Goal: Use online tool/utility: Use online tool/utility

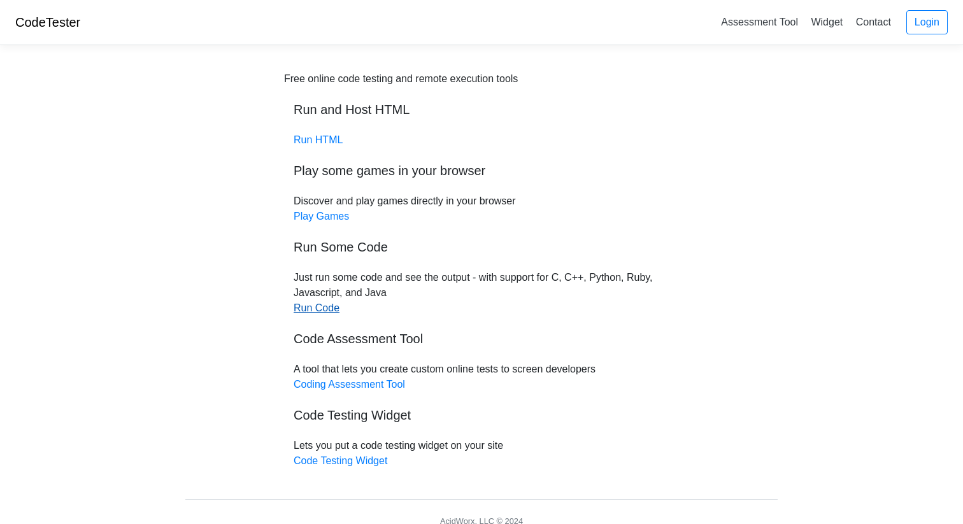
click at [322, 309] on link "Run Code" at bounding box center [317, 308] width 46 height 11
click at [320, 138] on link "Run HTML" at bounding box center [318, 139] width 49 height 11
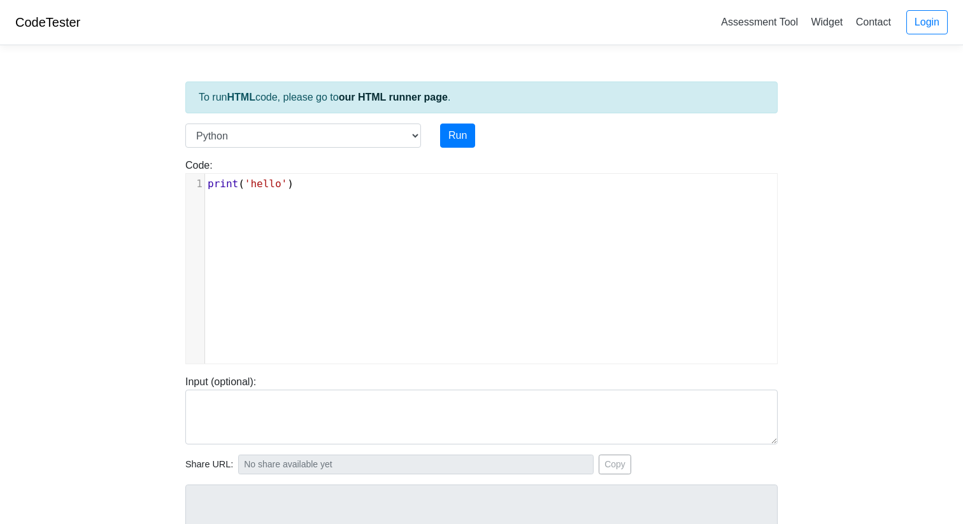
scroll to position [5, 0]
click at [287, 211] on div "xxxxxxxxxx 1 print ( 'hello' )" at bounding box center [491, 278] width 610 height 209
click at [296, 178] on pre "print ( 'hello' )" at bounding box center [491, 183] width 572 height 15
type textarea "print('hello')"
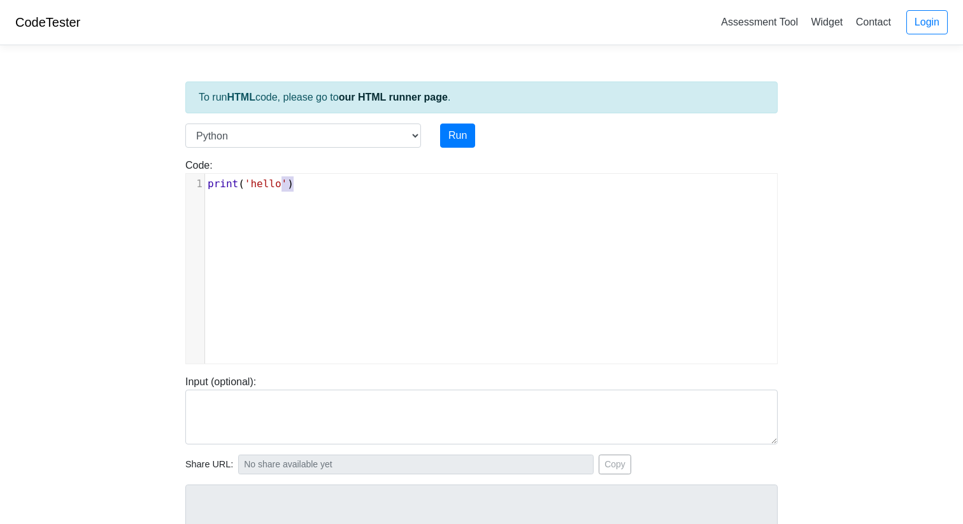
click at [296, 178] on pre "print ( 'hello' )" at bounding box center [491, 183] width 572 height 15
paste textarea
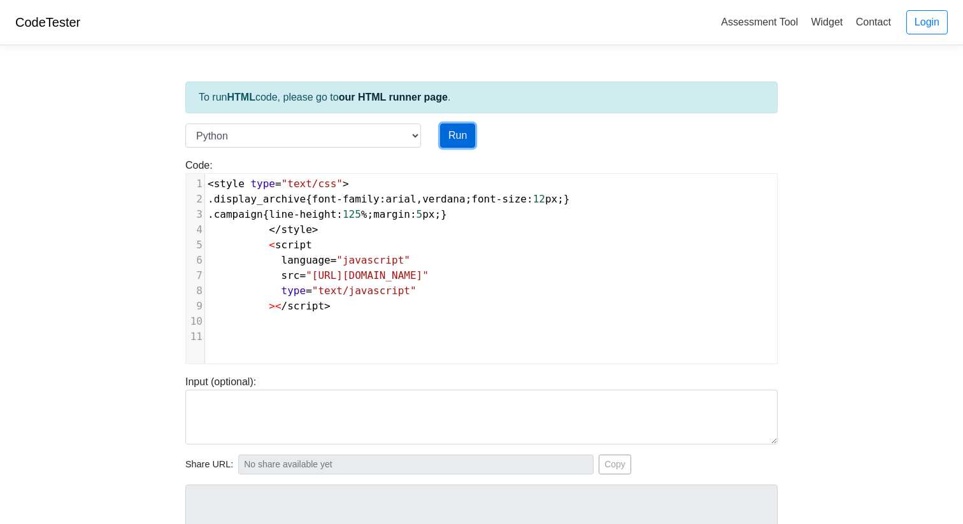
click at [451, 132] on button "Run" at bounding box center [457, 136] width 35 height 24
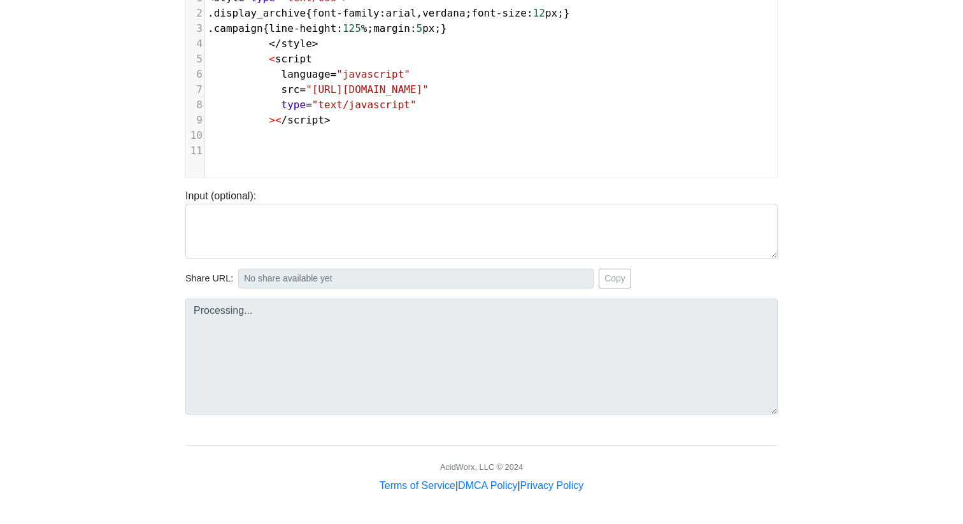
type input "[URL][DOMAIN_NAME]"
type textarea "Submission status: Runtime Error (NZEC) Stderr: File "script.py", line 1 <style…"
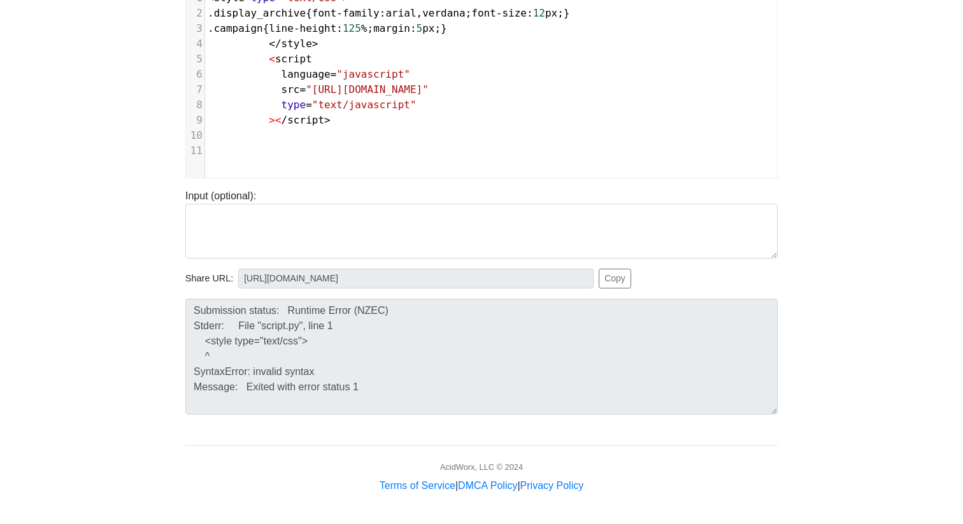
scroll to position [0, 0]
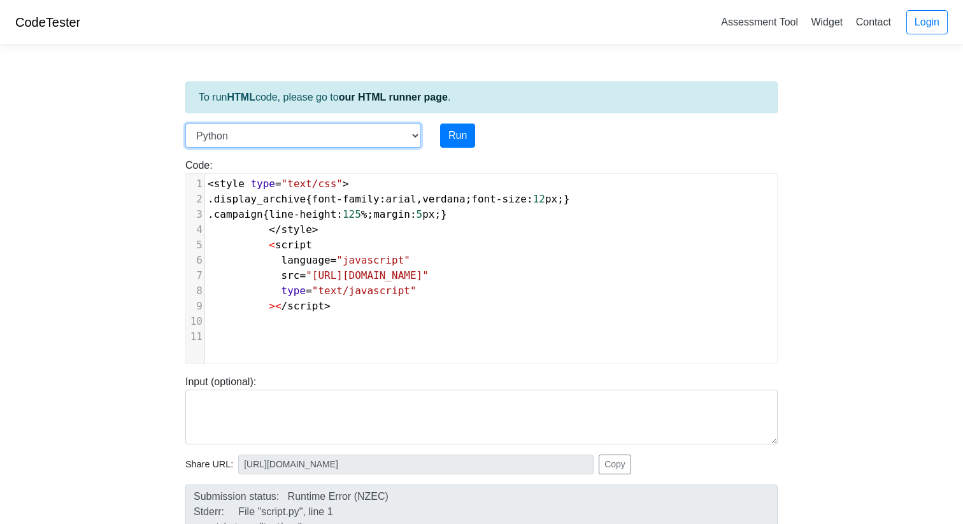
click at [372, 130] on select "C C++ Go Java Javascript Python Ruby" at bounding box center [303, 136] width 236 height 24
select select "java"
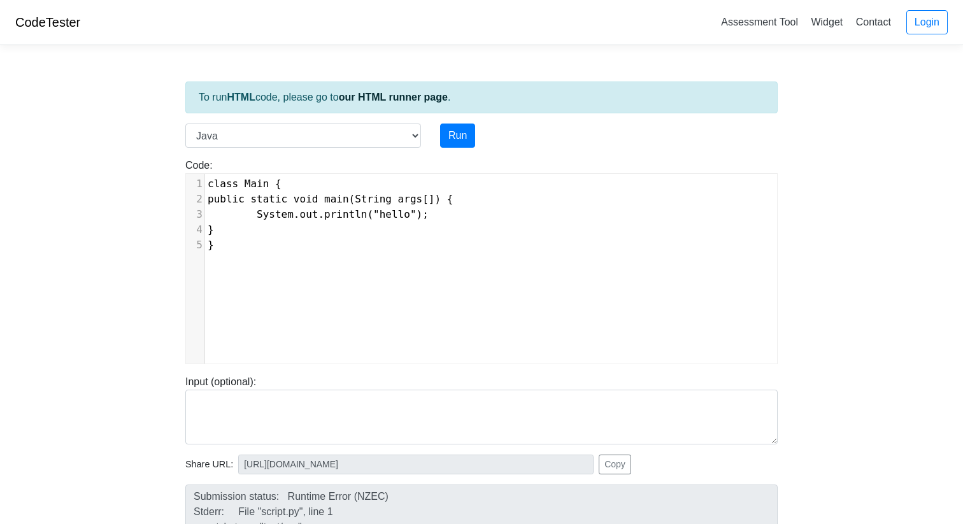
scroll to position [5, 0]
click at [262, 255] on div "xxxxxxxxxx 1 class Main { 2 public static void main(String args[]) { 3 System.o…" at bounding box center [491, 278] width 610 height 209
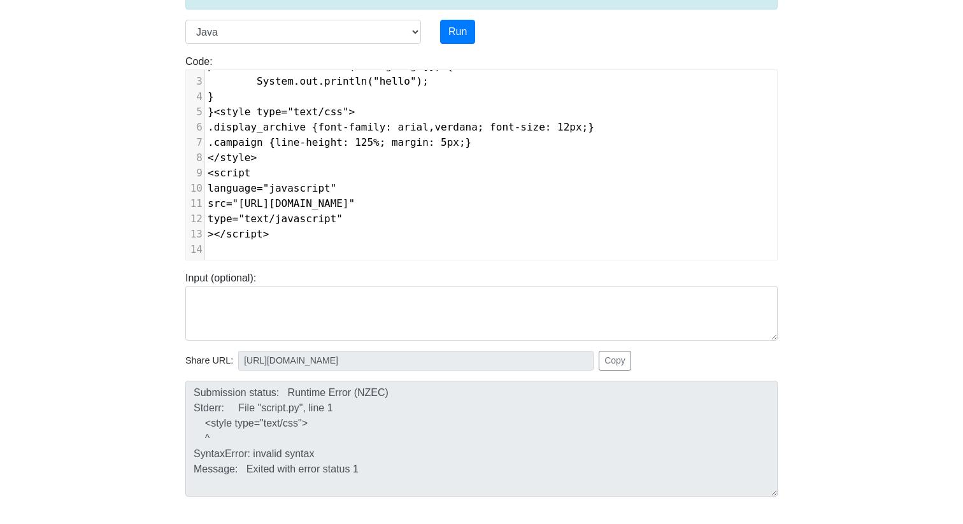
scroll to position [0, 0]
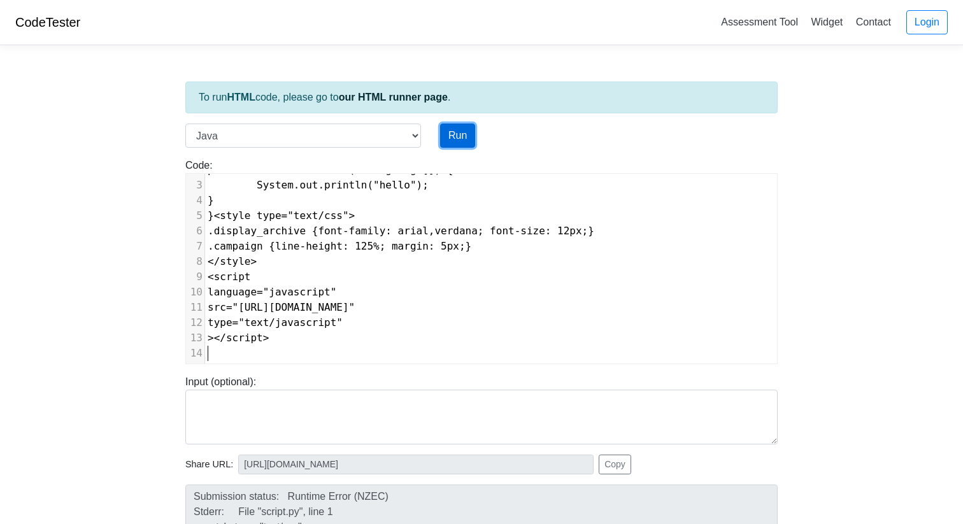
click at [448, 136] on button "Run" at bounding box center [457, 136] width 35 height 24
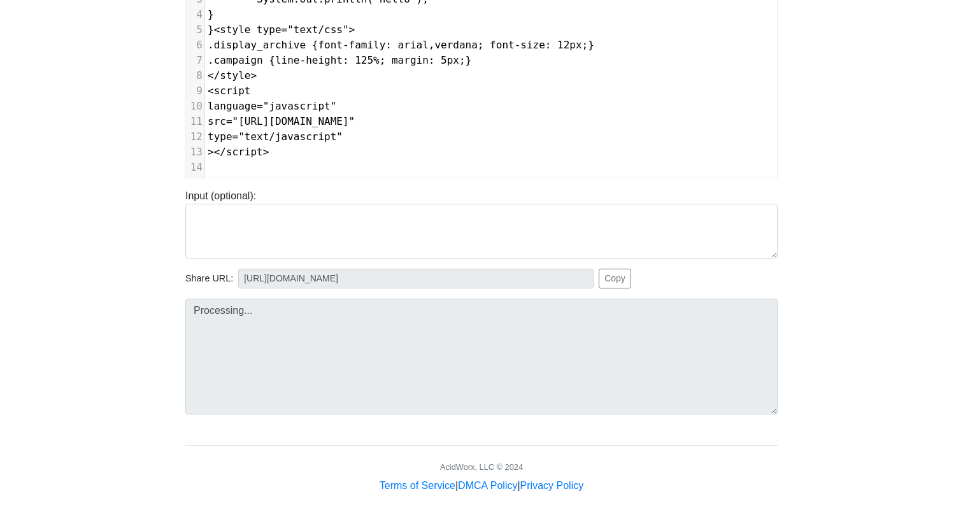
type input "[URL][DOMAIN_NAME]"
type textarea "Submission status: Compilation Error Compile Output: Main.java:5: error: class,…"
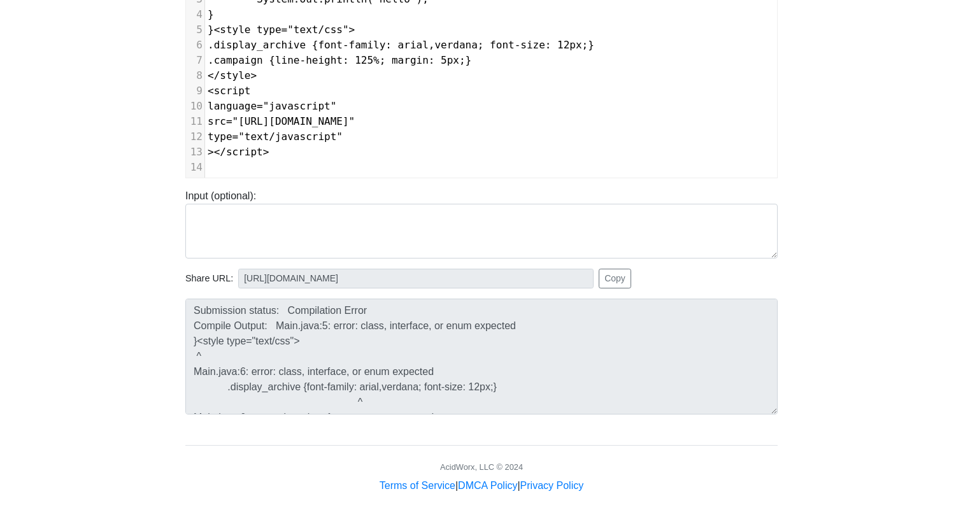
scroll to position [0, 0]
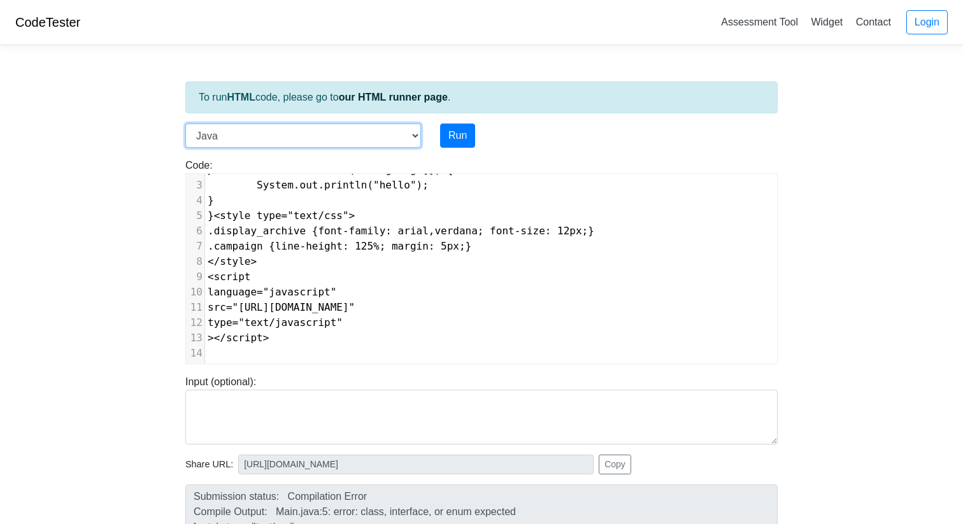
click at [396, 143] on select "C C++ Go Java Javascript Python Ruby" at bounding box center [303, 136] width 236 height 24
select select "cpp"
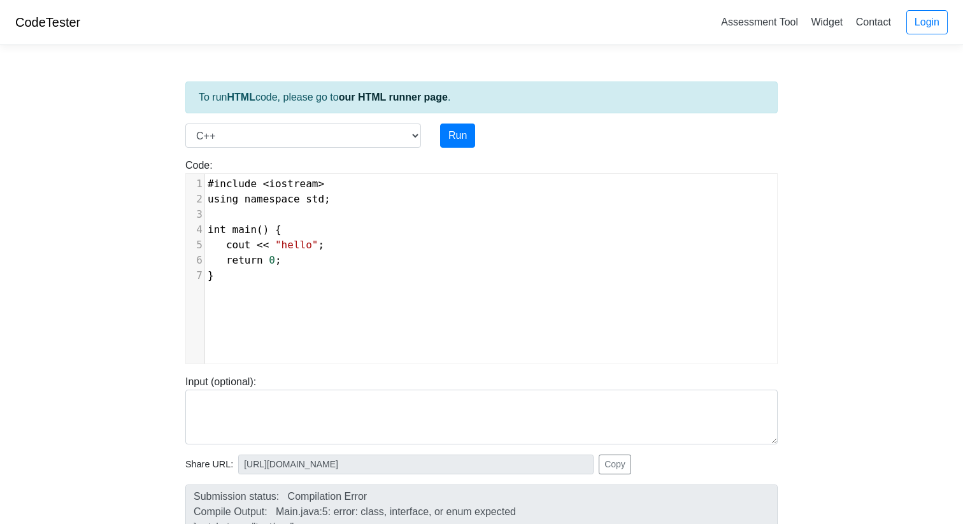
scroll to position [5, 0]
click at [292, 295] on div "xxxxxxxxxx 1 #include < iostream > 2 using namespace std ; 3 ​ 4 int main () { …" at bounding box center [491, 278] width 610 height 209
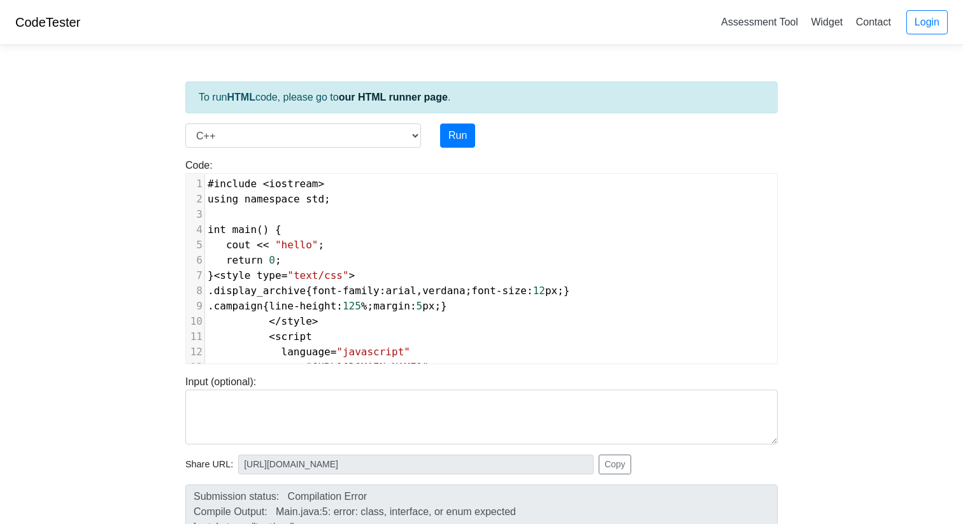
scroll to position [60, 0]
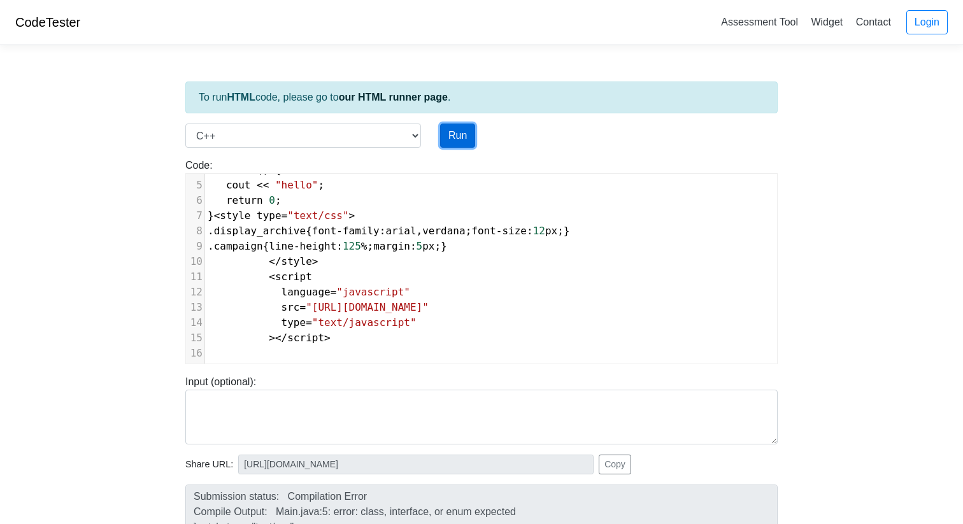
click at [449, 136] on button "Run" at bounding box center [457, 136] width 35 height 24
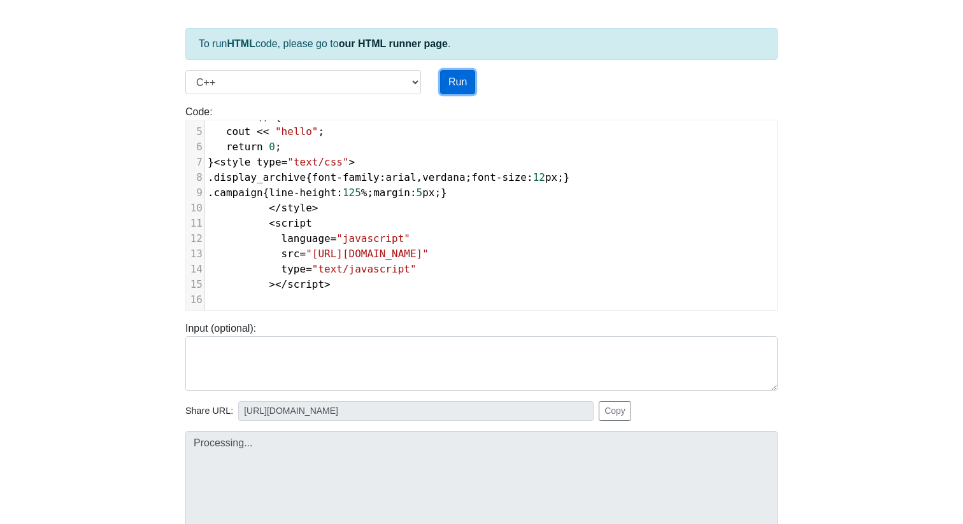
scroll to position [186, 0]
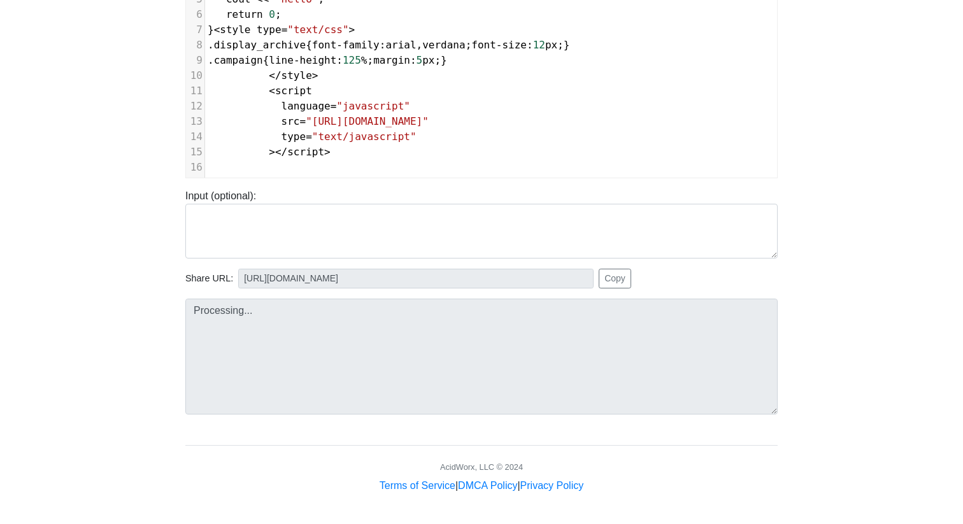
type input "[URL][DOMAIN_NAME]"
type textarea "Submission status: Compilation Error Compile Output: main.cpp:7:2: error: expec…"
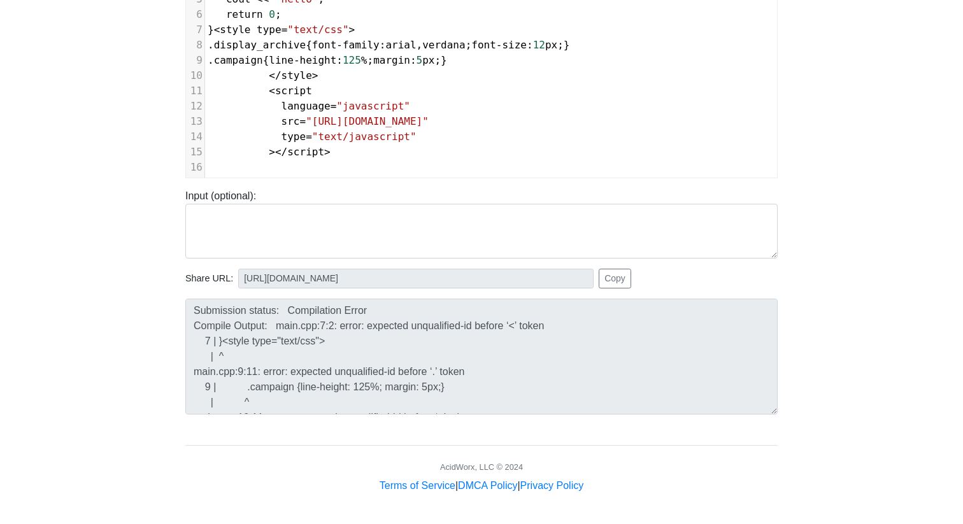
scroll to position [0, 18]
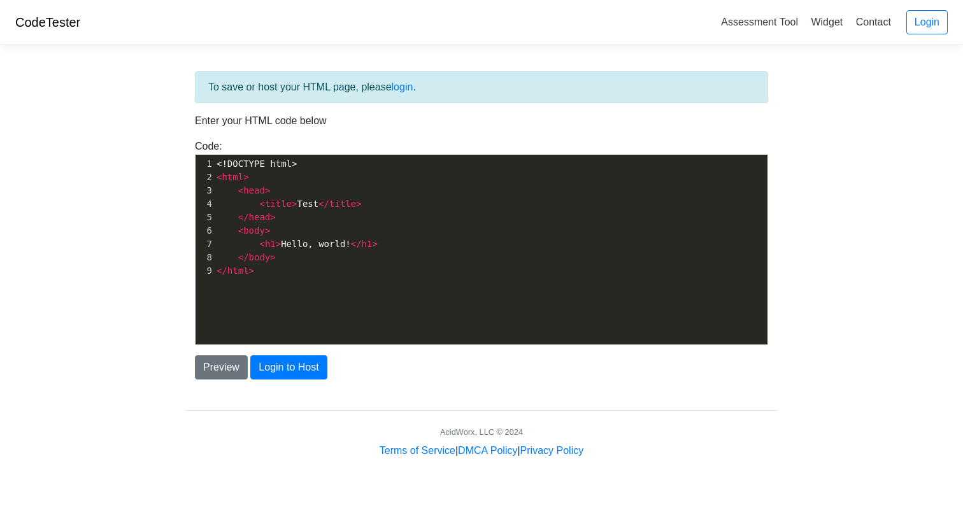
click at [660, 268] on pre "</ html >" at bounding box center [490, 270] width 553 height 13
click at [325, 297] on div "xxxxxxxxxx 1 <!DOCTYPE html> 2 < html > 3 < head > 4 < title > Test </ title > …" at bounding box center [491, 259] width 591 height 209
click at [225, 355] on button "Preview" at bounding box center [221, 367] width 53 height 24
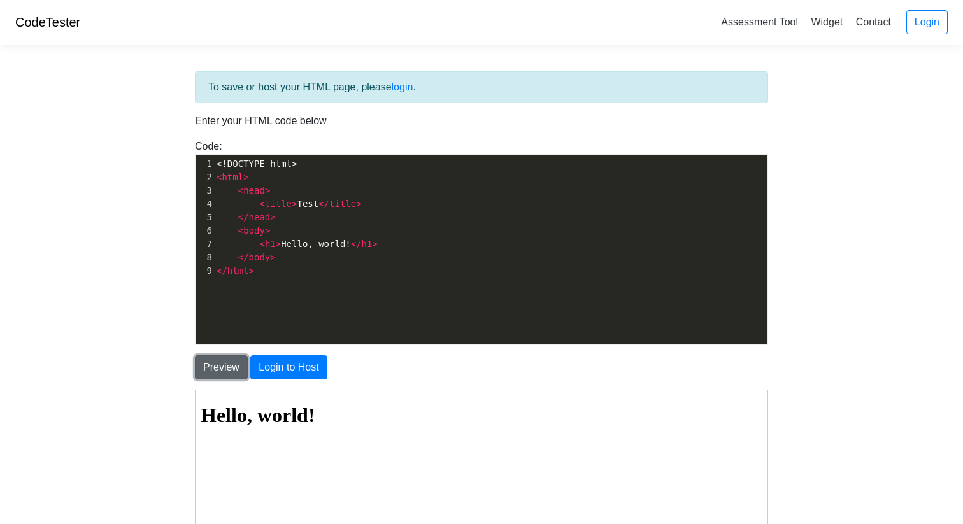
scroll to position [0, 0]
type textarea "<h1>Hello, world!</h1>"
drag, startPoint x: 259, startPoint y: 244, endPoint x: 376, endPoint y: 246, distance: 117.2
click at [376, 246] on span "< h1 > Hello, world! </ h1 >" at bounding box center [297, 244] width 161 height 10
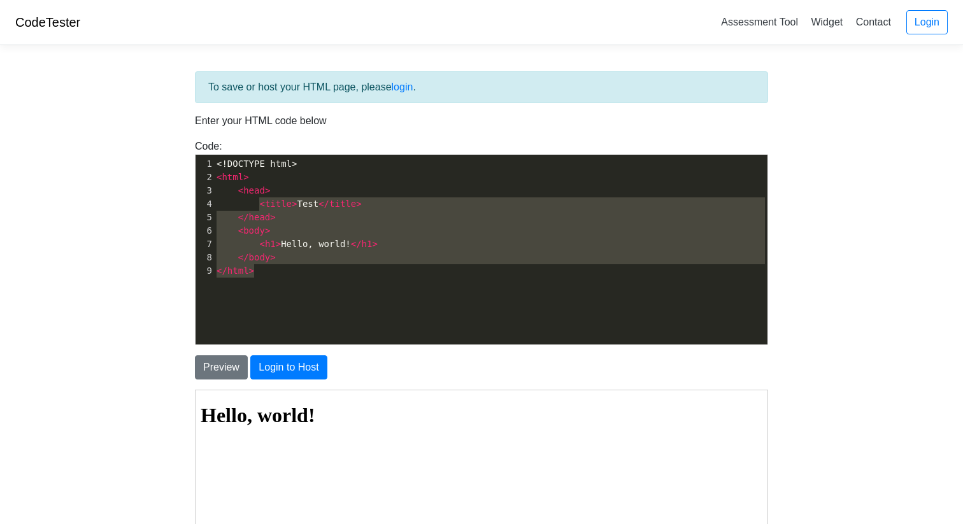
type textarea "<title>Test</title> </head> <body> <h1>Hello, world!</h1> </body> </html>"
drag, startPoint x: 285, startPoint y: 276, endPoint x: 257, endPoint y: 203, distance: 79.2
click at [257, 203] on div "1 <!DOCTYPE html> 2 < html > 3 < head > 4 < title > Test </ title > 5 </ head >…" at bounding box center [490, 217] width 553 height 120
paste textarea
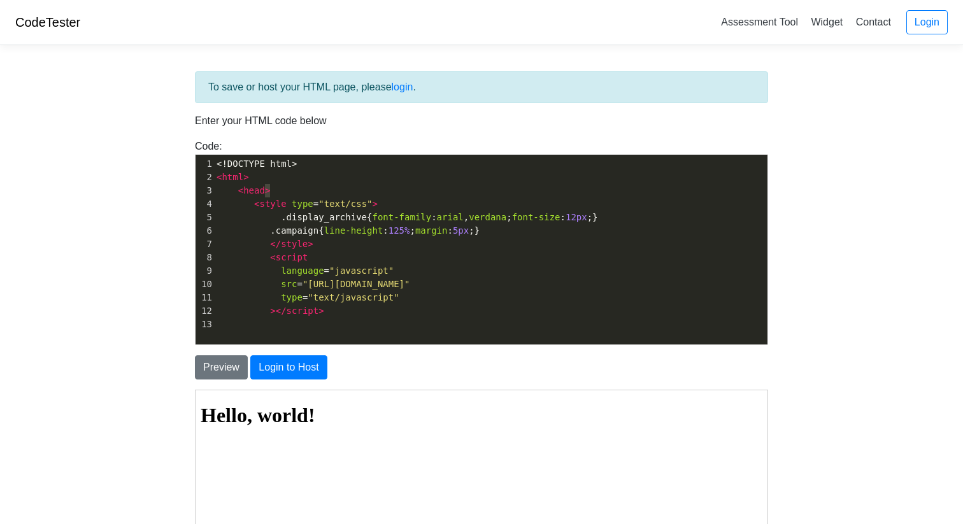
type textarea "<head>"
drag, startPoint x: 273, startPoint y: 194, endPoint x: 237, endPoint y: 194, distance: 35.7
click at [237, 194] on pre "< head >" at bounding box center [490, 190] width 553 height 13
click at [233, 363] on button "Preview" at bounding box center [221, 367] width 53 height 24
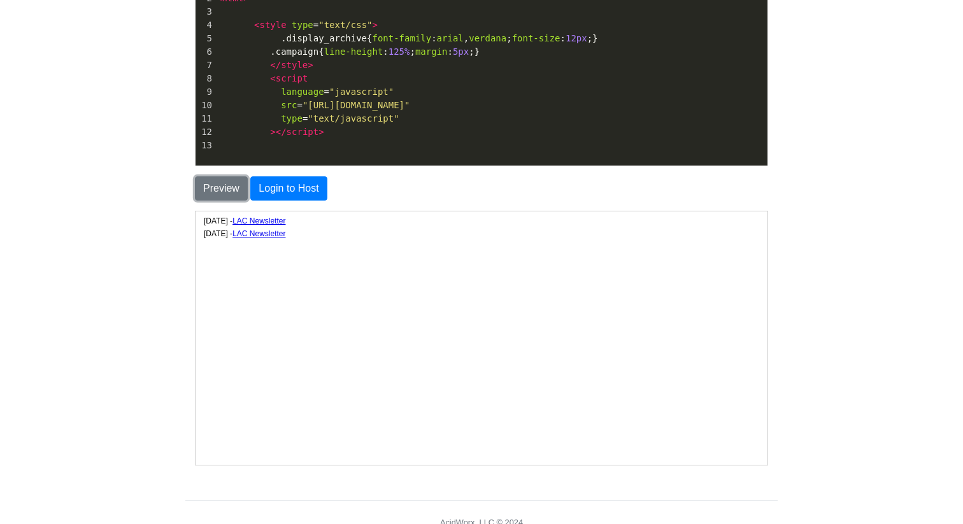
scroll to position [152, 0]
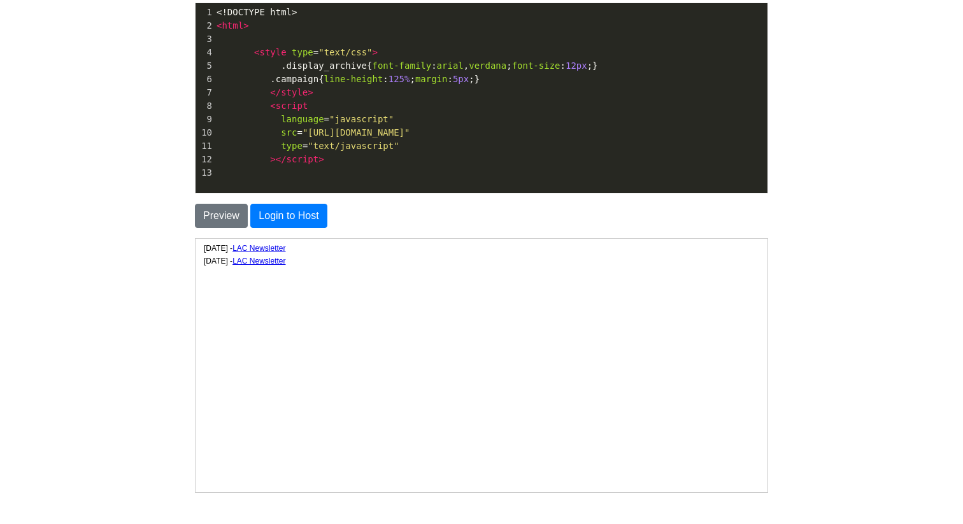
click at [285, 248] on link "LAC Newsletter" at bounding box center [258, 247] width 53 height 9
